Goal: Task Accomplishment & Management: Manage account settings

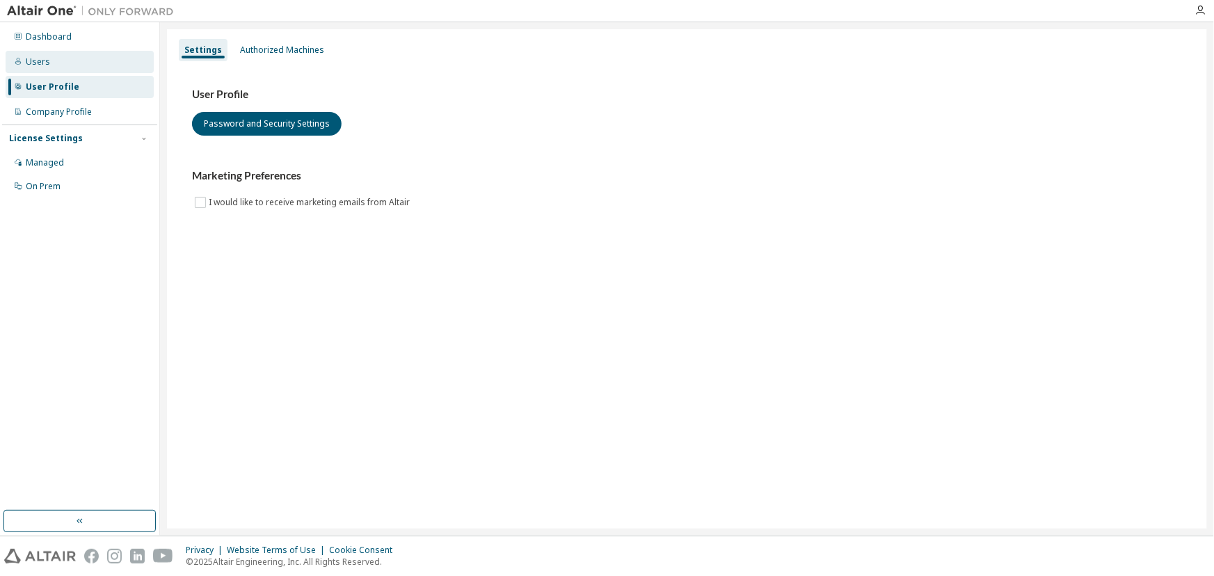
click at [28, 51] on div "Users" at bounding box center [80, 62] width 148 height 22
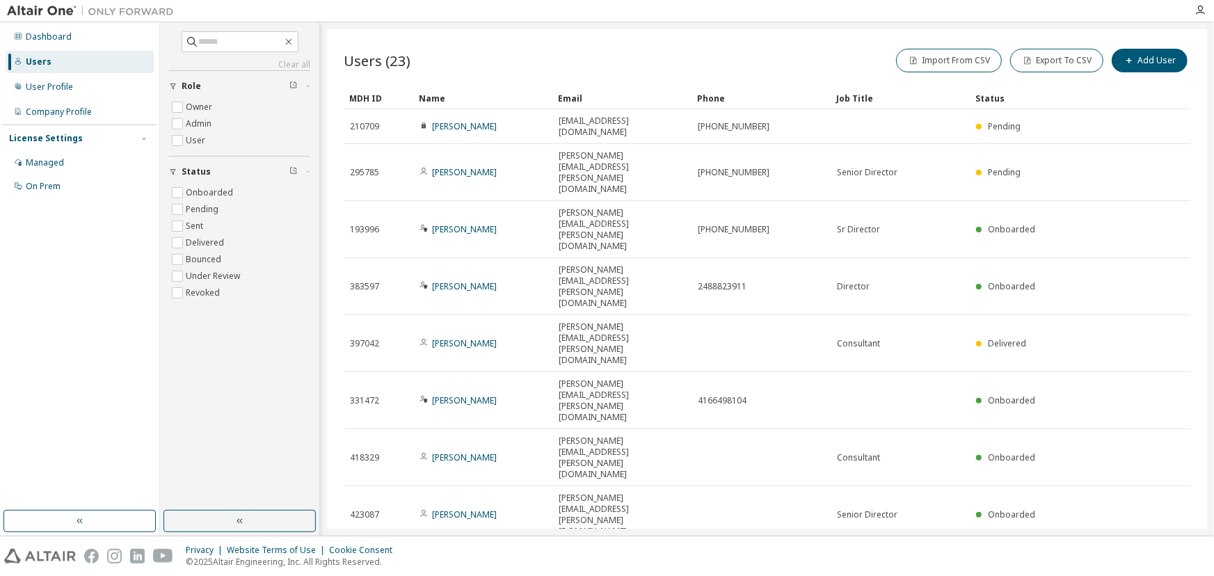
click at [634, 65] on div "Users (23) Import From CSV Export To CSV Add User" at bounding box center [767, 60] width 846 height 29
click at [58, 159] on div "Managed" at bounding box center [45, 162] width 38 height 11
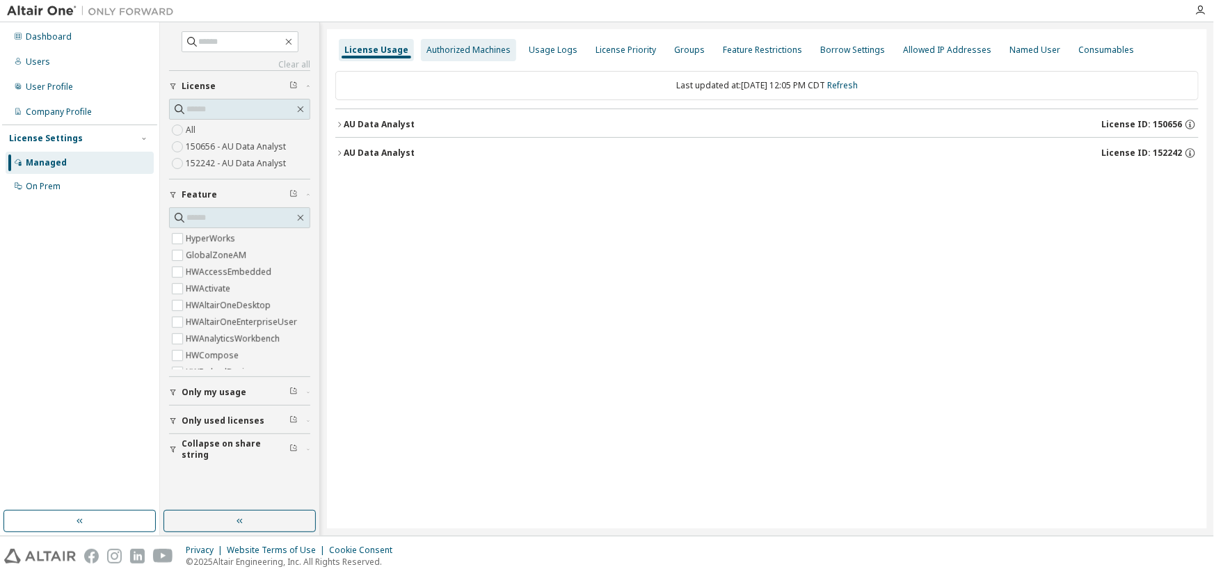
click at [476, 45] on div "Authorized Machines" at bounding box center [468, 50] width 84 height 11
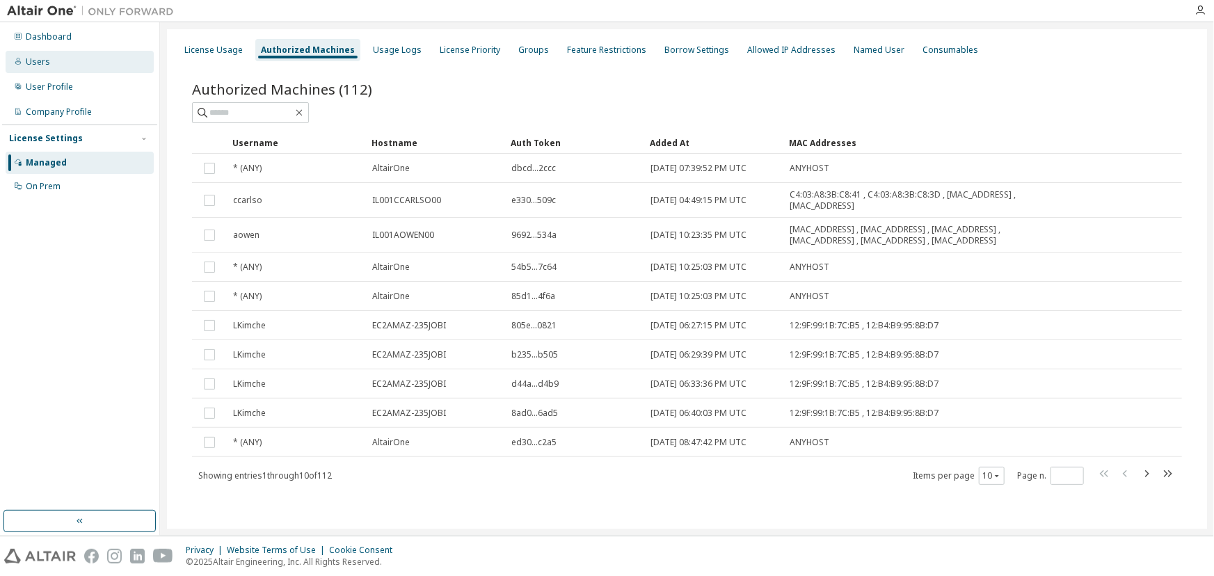
click at [66, 65] on div "Users" at bounding box center [80, 62] width 148 height 22
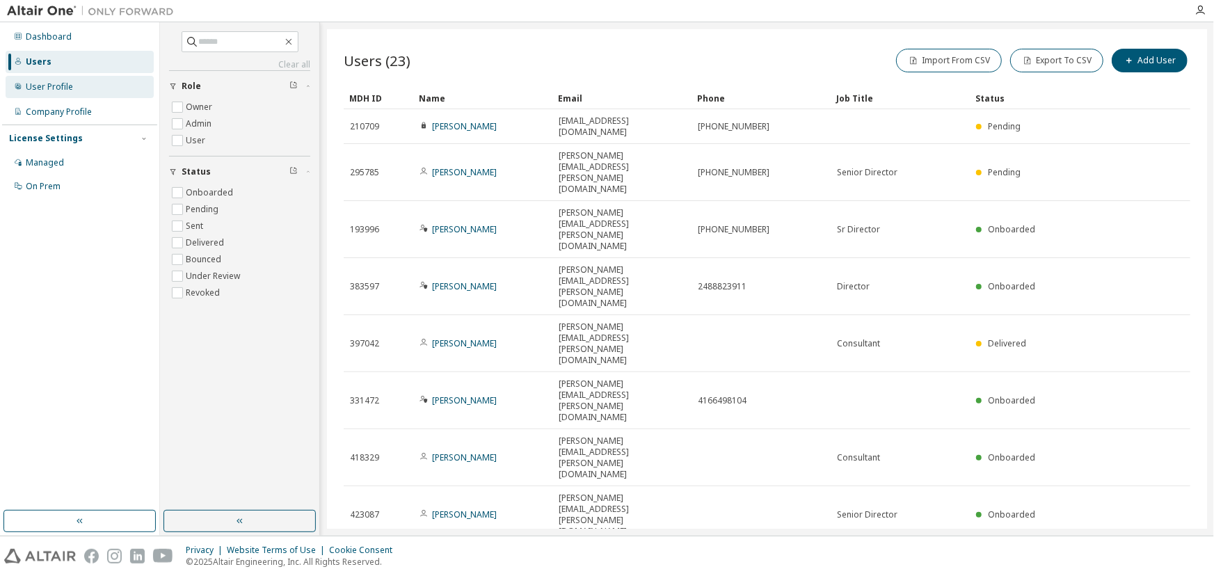
click at [71, 90] on div "User Profile" at bounding box center [80, 87] width 148 height 22
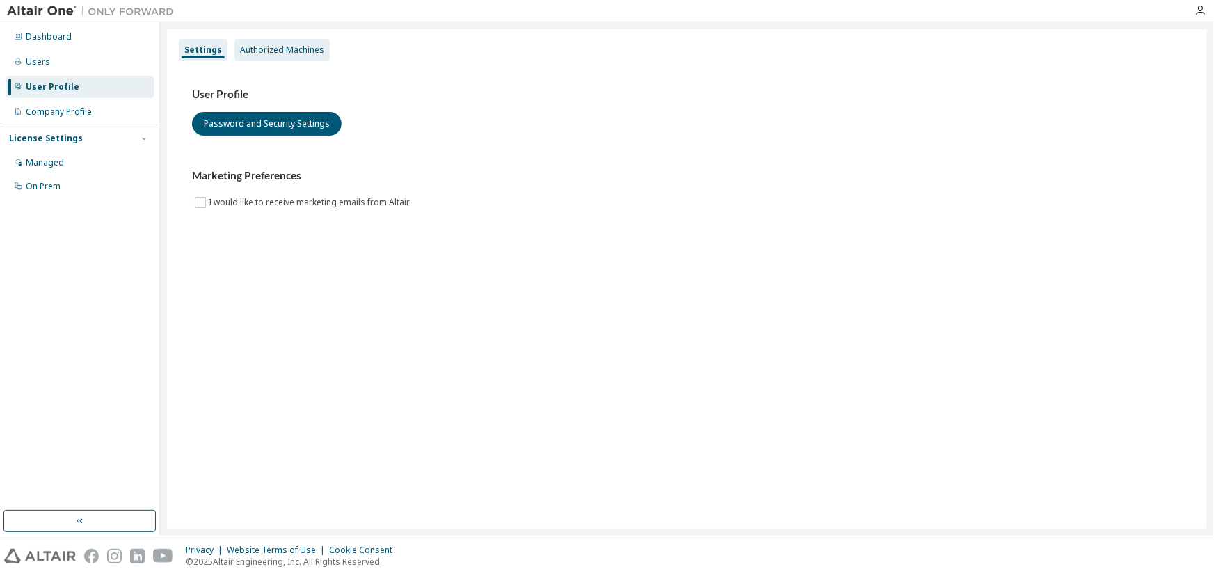
click at [264, 40] on div "Authorized Machines" at bounding box center [281, 50] width 95 height 22
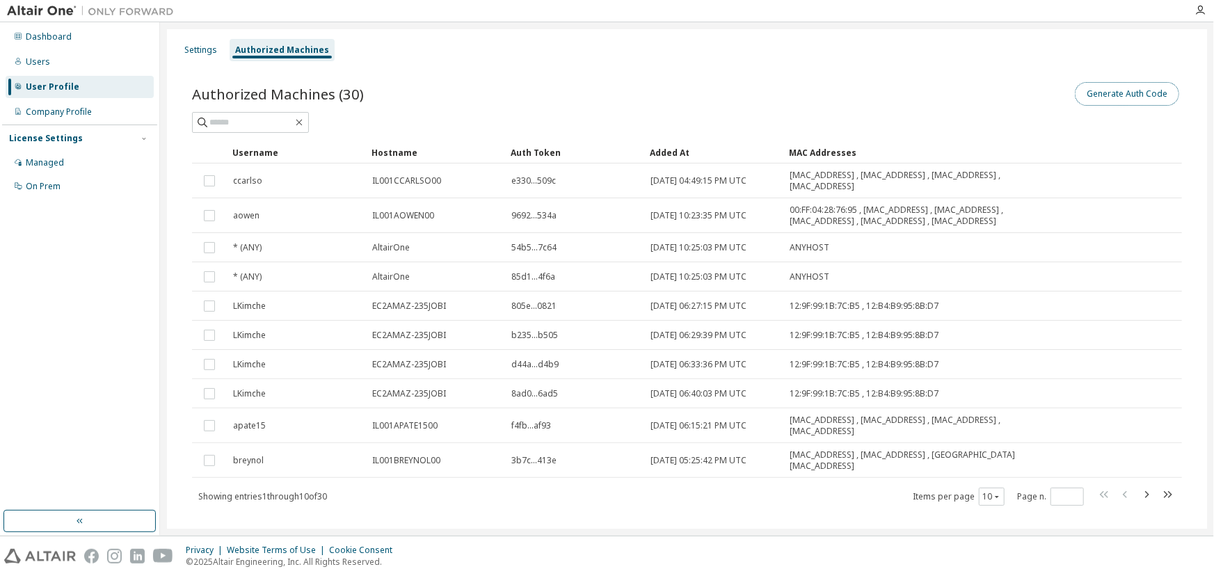
click at [1106, 96] on button "Generate Auth Code" at bounding box center [1127, 94] width 104 height 24
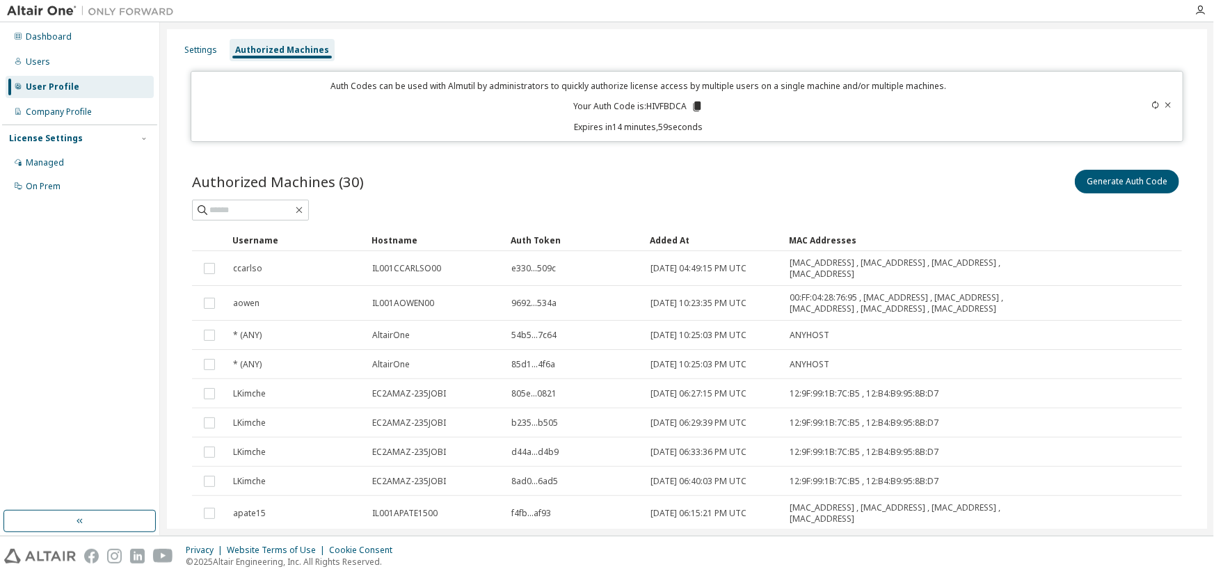
click at [647, 100] on p "Your Auth Code is: HIVFBDCA" at bounding box center [638, 106] width 130 height 13
copy p "HIVFBDCA"
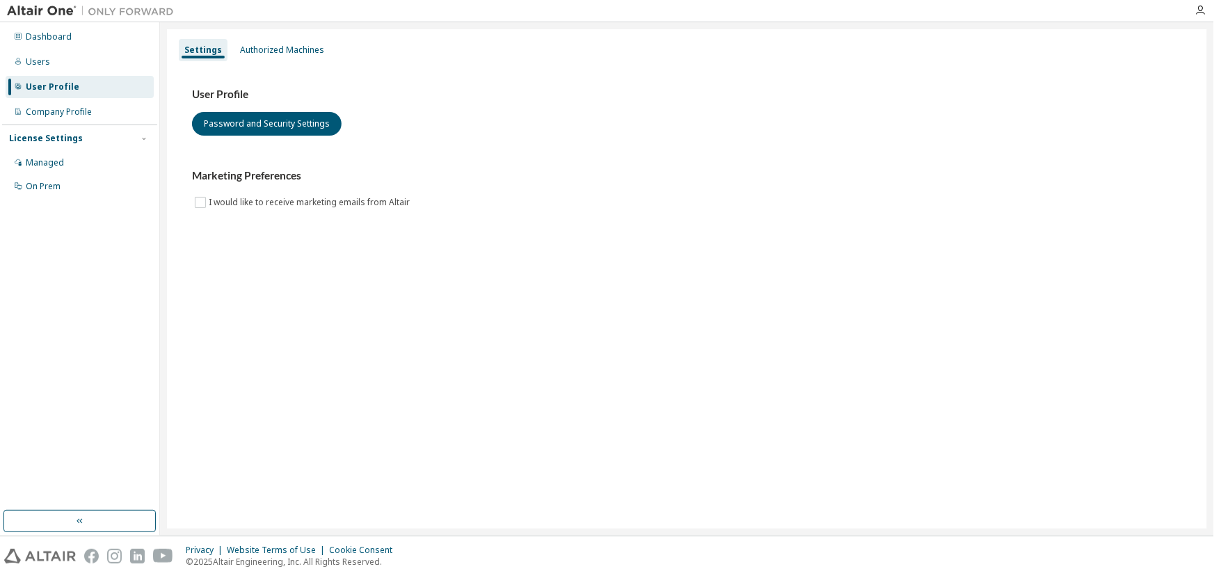
click at [327, 52] on div "Settings Authorized Machines" at bounding box center [686, 50] width 1023 height 25
click at [304, 50] on div "Authorized Machines" at bounding box center [282, 50] width 84 height 11
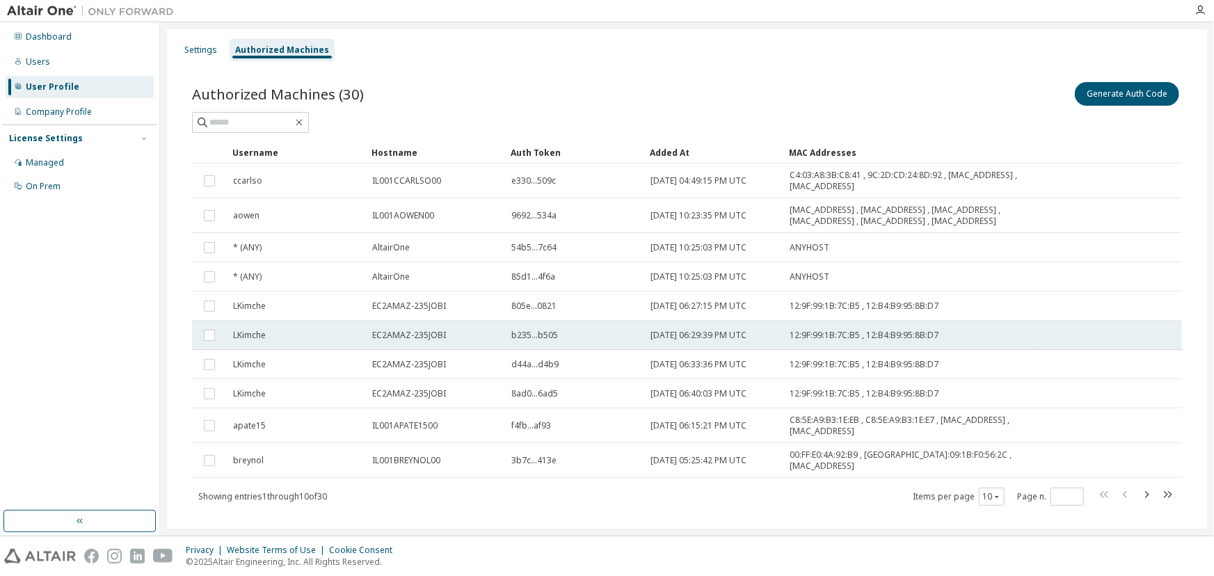
scroll to position [15, 0]
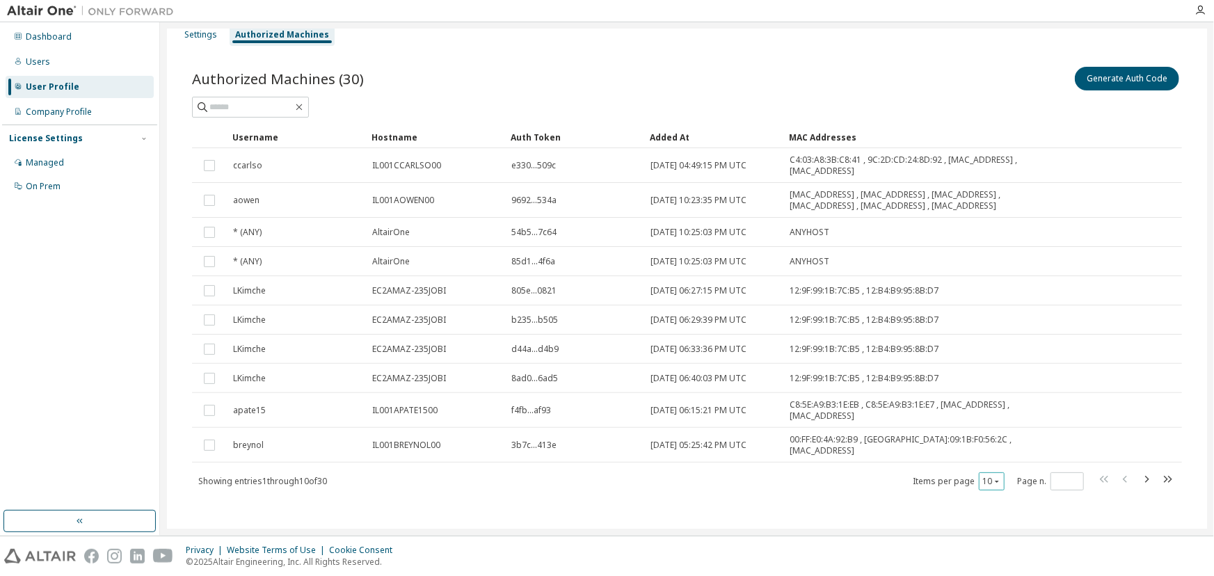
click at [995, 481] on icon "button" at bounding box center [997, 482] width 4 height 2
click at [988, 556] on div "100" at bounding box center [1027, 560] width 111 height 17
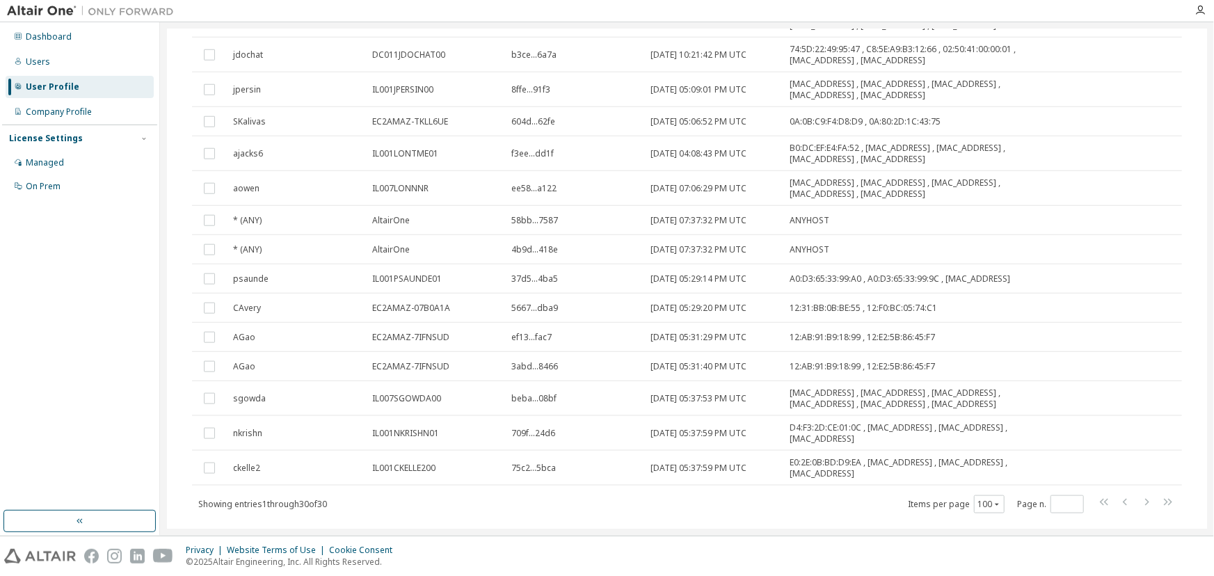
scroll to position [672, 0]
